Goal: Task Accomplishment & Management: Use online tool/utility

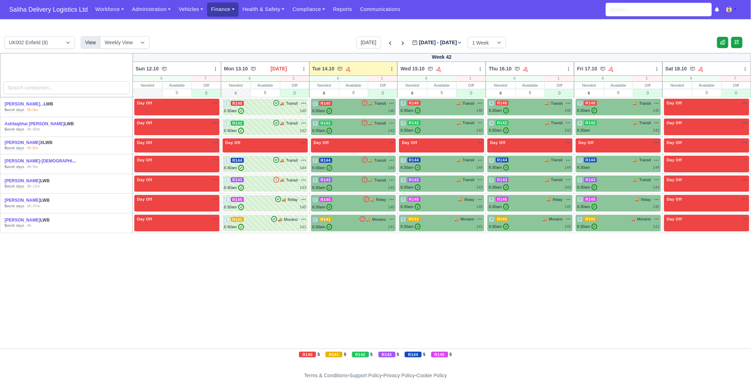
click at [222, 8] on link "Finance" at bounding box center [222, 9] width 31 height 14
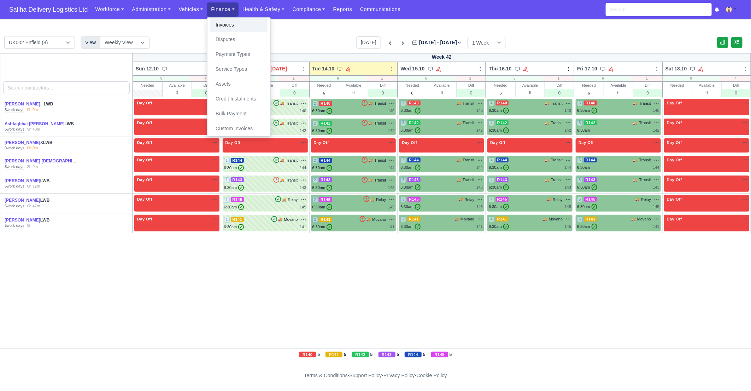
click at [226, 21] on link "Invoices" at bounding box center [238, 25] width 57 height 15
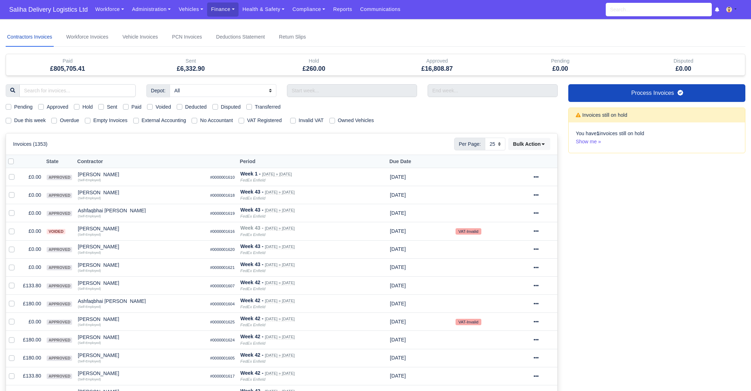
select select "25"
click at [14, 118] on label "Due this week" at bounding box center [29, 120] width 31 height 8
click at [7, 118] on input "Due this week" at bounding box center [9, 119] width 6 height 6
checkbox input "true"
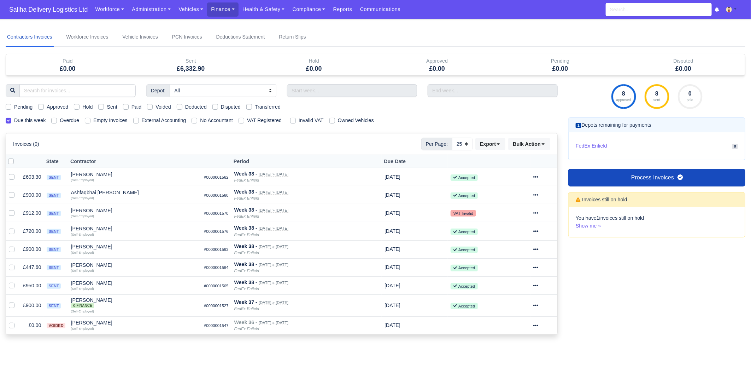
click at [14, 120] on label "Due this week" at bounding box center [29, 120] width 31 height 8
click at [8, 120] on input "Due this week" at bounding box center [9, 119] width 6 height 6
checkbox input "false"
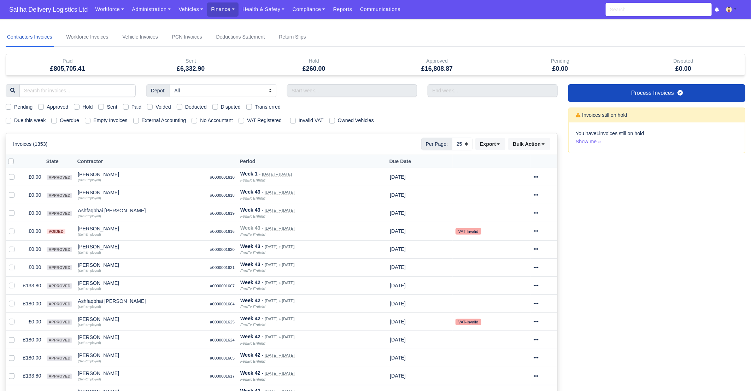
click at [132, 107] on label "Paid" at bounding box center [137, 107] width 10 height 8
click at [129, 107] on input "Paid" at bounding box center [126, 106] width 6 height 6
checkbox input "true"
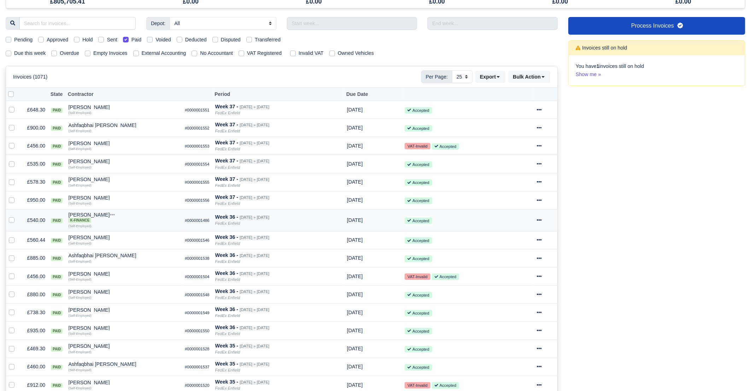
scroll to position [64, 0]
